Goal: Task Accomplishment & Management: Manage account settings

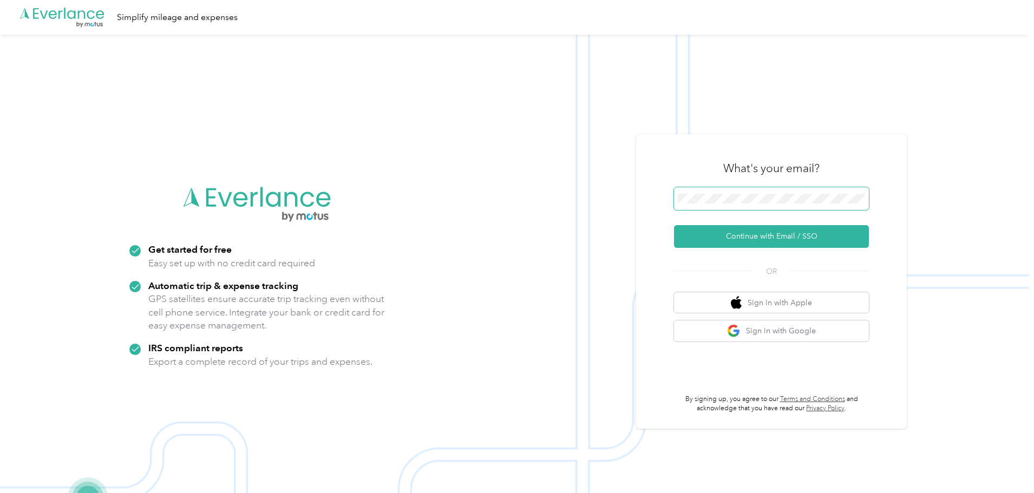
click at [769, 188] on span at bounding box center [771, 198] width 195 height 23
click at [767, 232] on button "Continue with Email / SSO" at bounding box center [771, 236] width 195 height 23
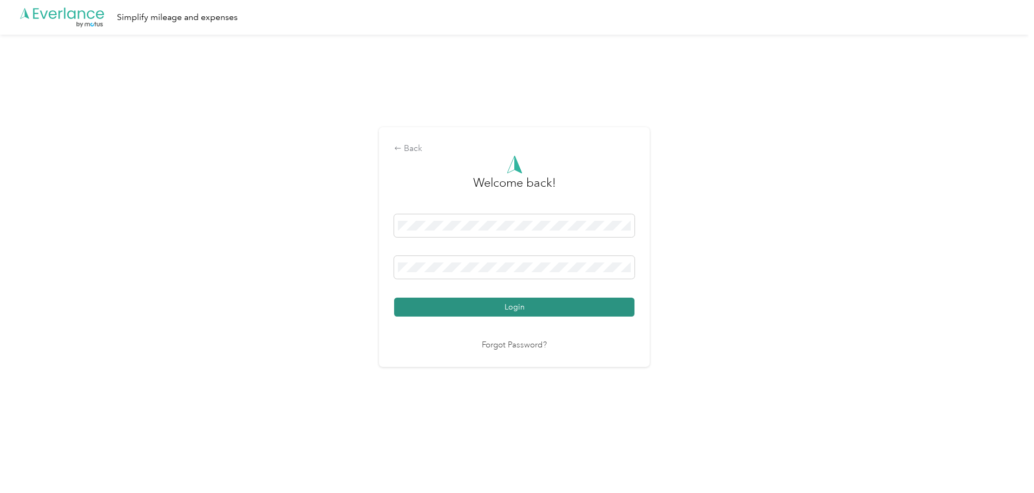
click at [511, 307] on button "Login" at bounding box center [514, 307] width 240 height 19
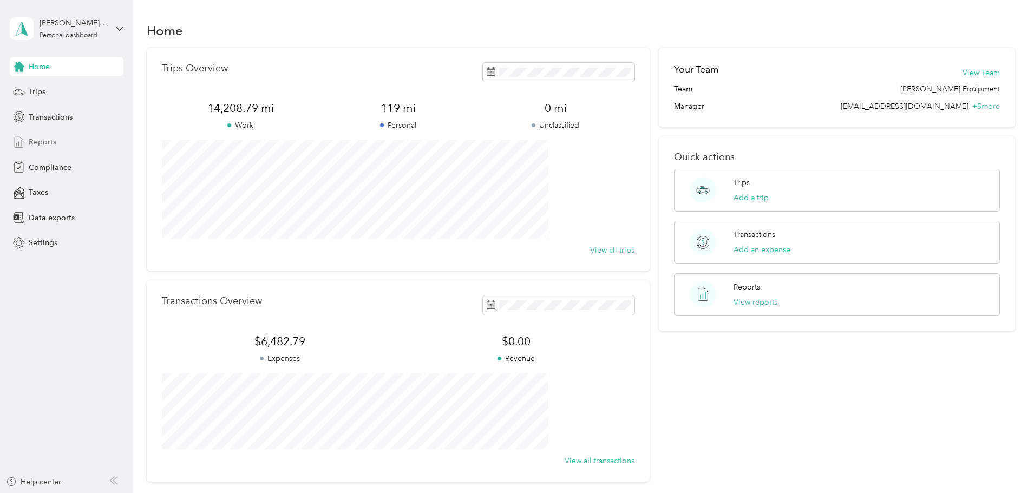
click at [48, 144] on span "Reports" at bounding box center [43, 141] width 28 height 11
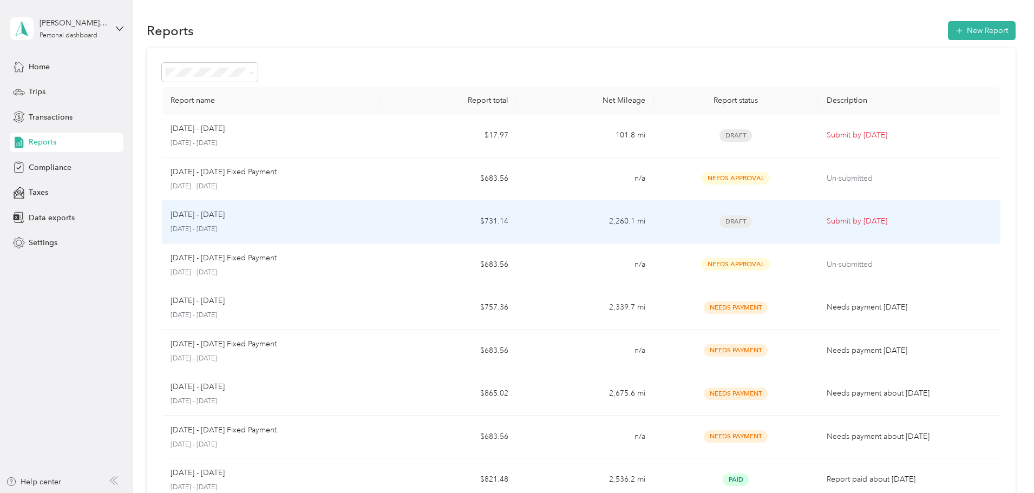
click at [420, 224] on td "$731.14" at bounding box center [448, 221] width 136 height 43
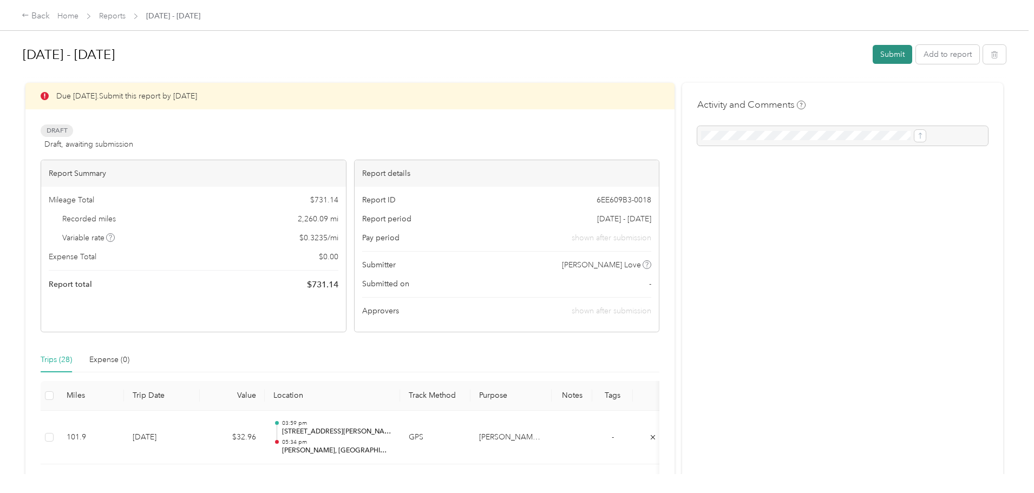
click at [872, 52] on button "Submit" at bounding box center [892, 54] width 40 height 19
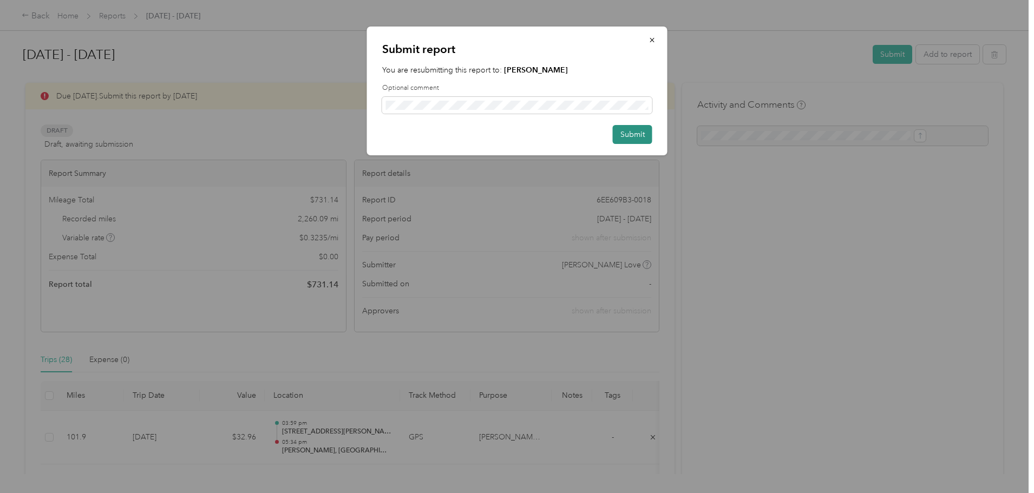
click at [639, 135] on button "Submit" at bounding box center [633, 134] width 40 height 19
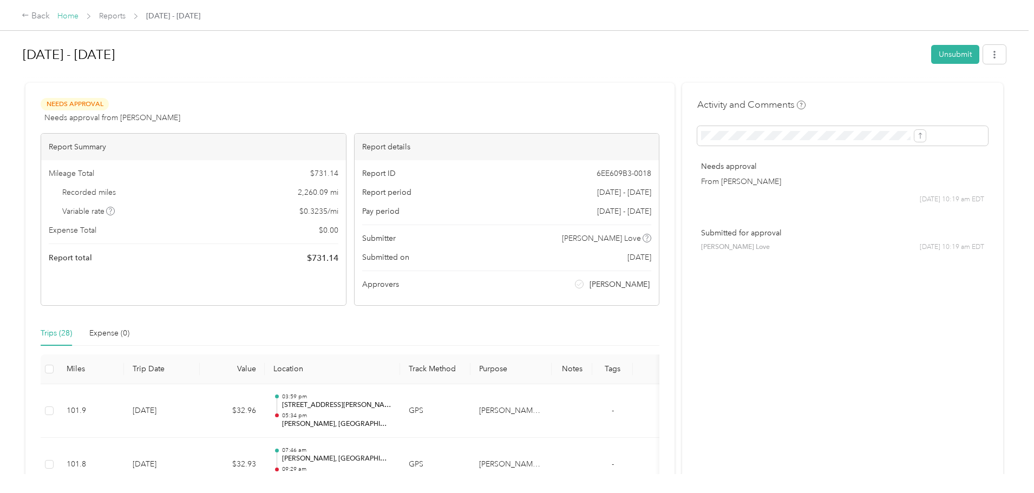
click at [78, 13] on link "Home" at bounding box center [67, 15] width 21 height 9
